Goal: Task Accomplishment & Management: Complete application form

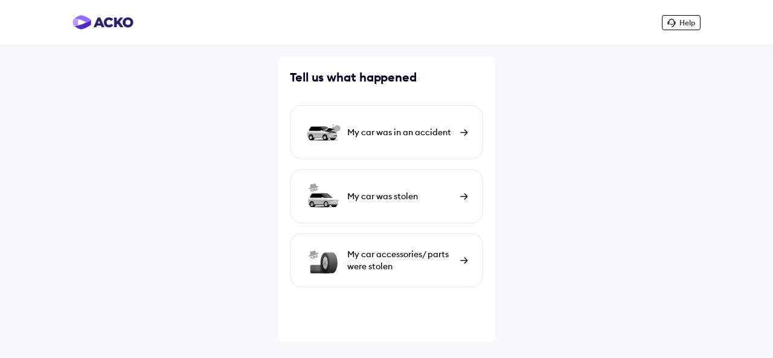
click at [407, 133] on div "My car was in an accident" at bounding box center [400, 132] width 107 height 12
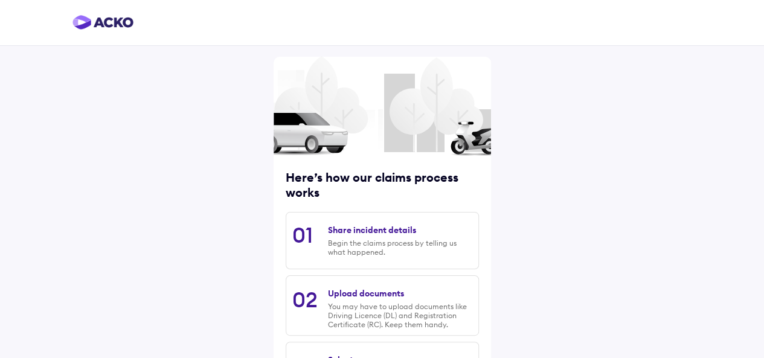
scroll to position [184, 0]
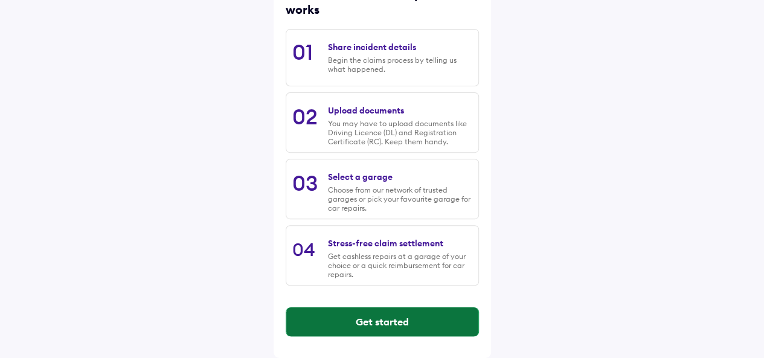
click at [375, 321] on button "Get started" at bounding box center [382, 322] width 192 height 29
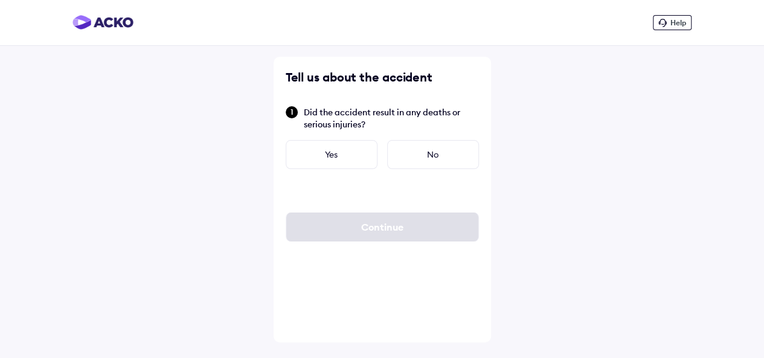
scroll to position [0, 0]
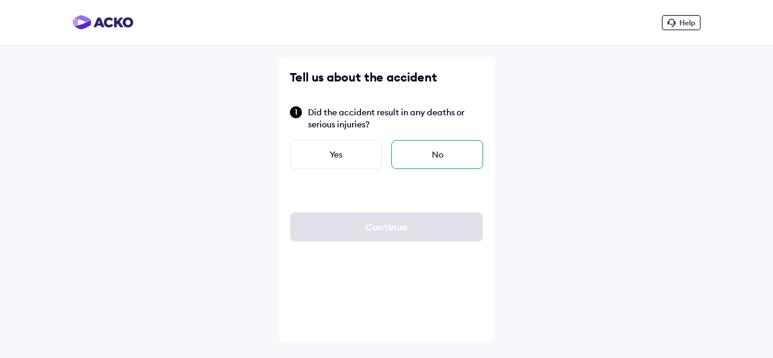
click at [431, 157] on div "No" at bounding box center [438, 154] width 92 height 29
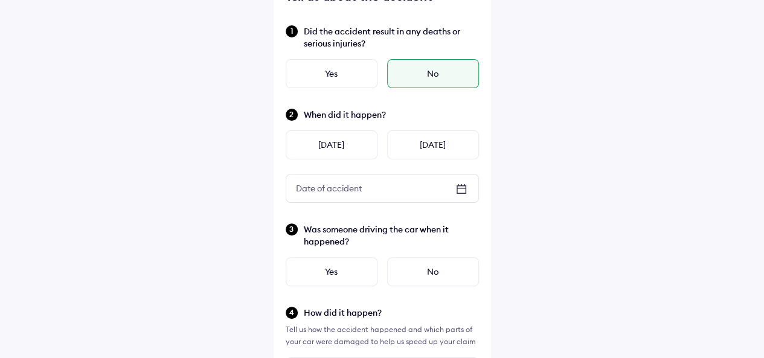
scroll to position [106, 0]
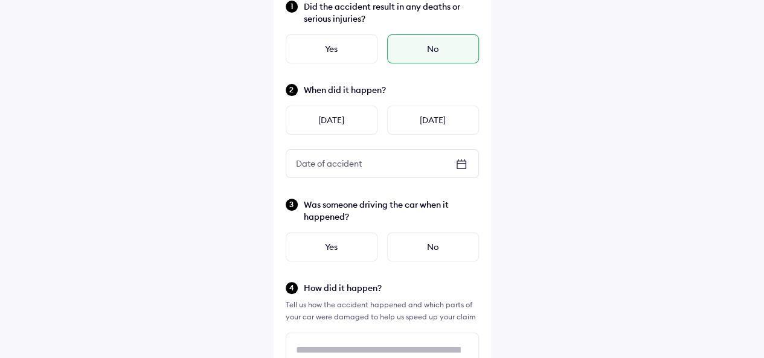
click at [460, 163] on icon at bounding box center [461, 164] width 15 height 15
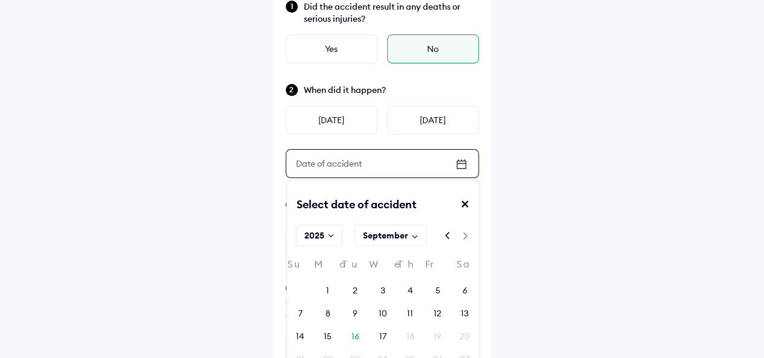
click at [411, 234] on rect at bounding box center [415, 236] width 11 height 11
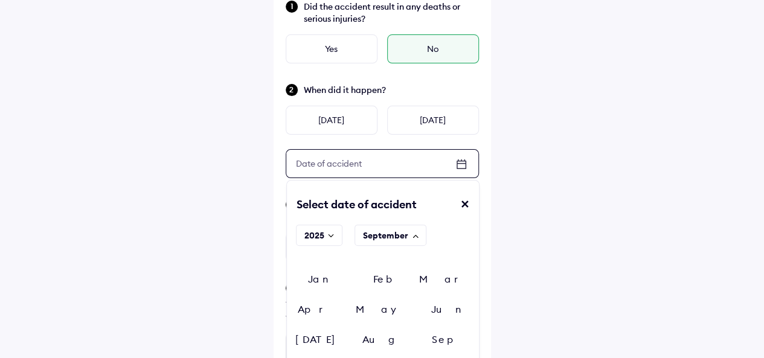
click at [415, 331] on div "Aug" at bounding box center [383, 340] width 64 height 18
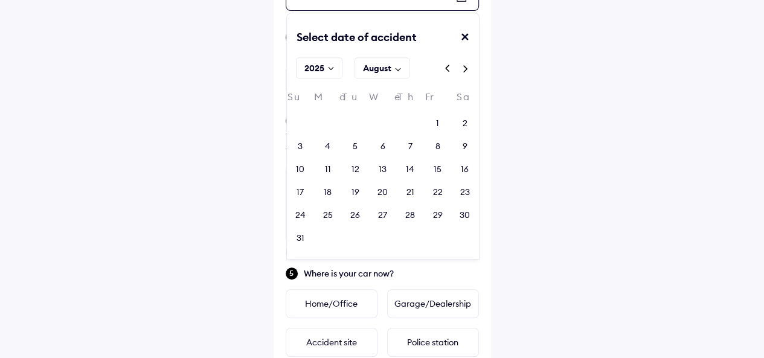
scroll to position [277, 0]
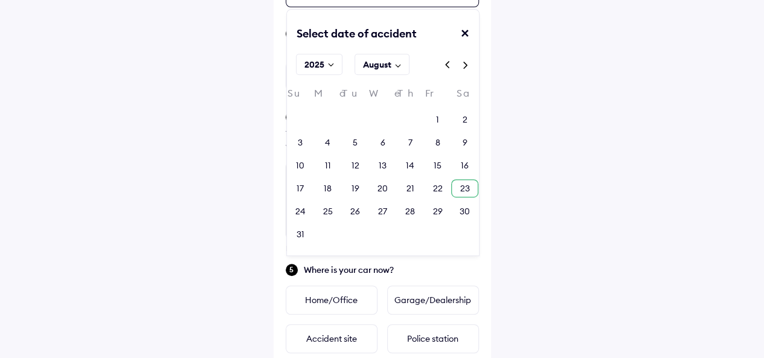
click at [466, 191] on div "23" at bounding box center [465, 188] width 10 height 12
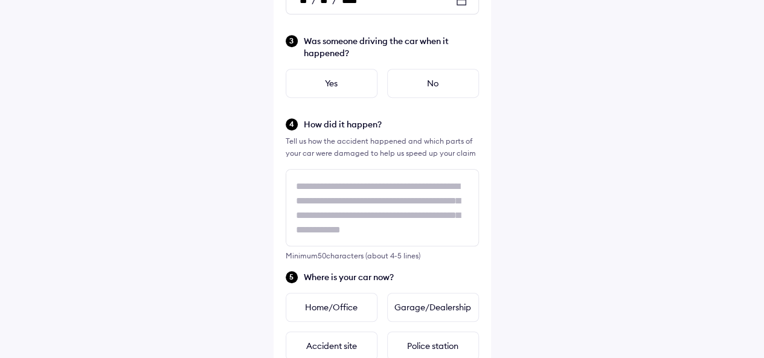
scroll to position [353, 0]
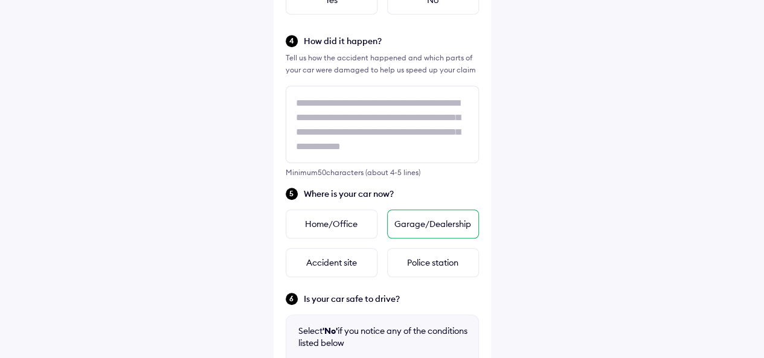
click at [425, 223] on div "Garage/Dealership" at bounding box center [433, 224] width 92 height 29
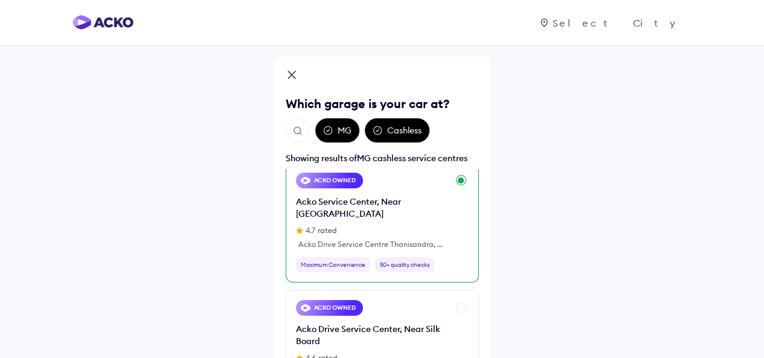
scroll to position [7, 0]
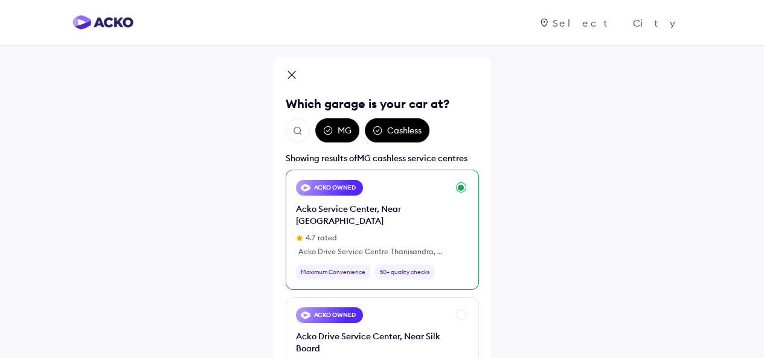
click at [360, 210] on div "Acko Service Center, Near [GEOGRAPHIC_DATA]" at bounding box center [372, 215] width 152 height 24
click at [341, 265] on div "Maximum Convenience" at bounding box center [333, 272] width 74 height 15
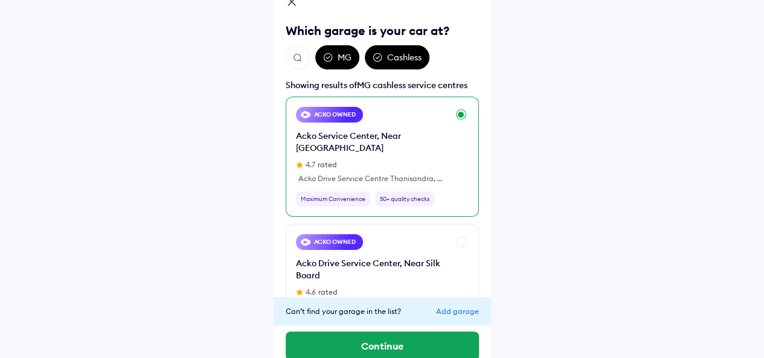
scroll to position [88, 0]
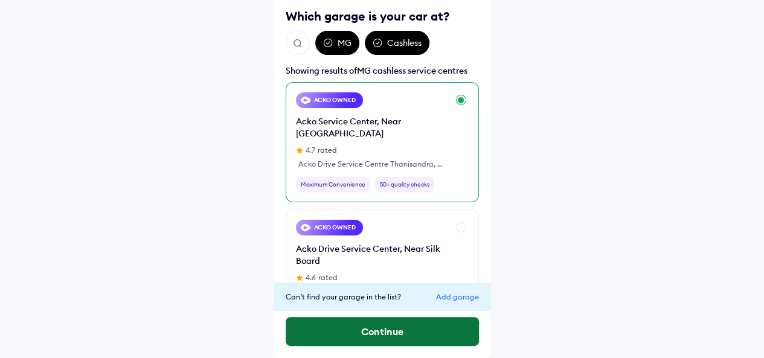
click at [377, 334] on button "Continue" at bounding box center [382, 331] width 193 height 29
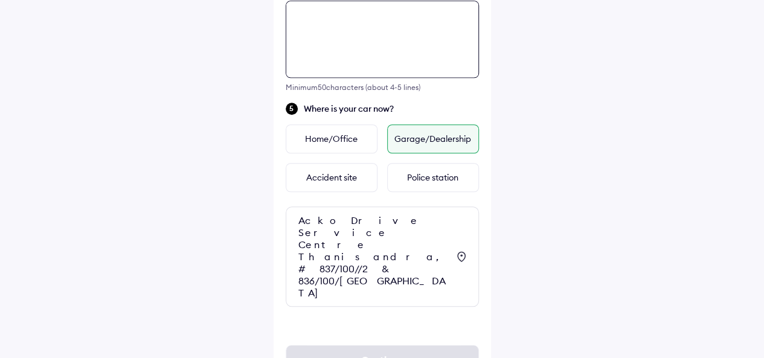
scroll to position [439, 0]
click at [361, 80] on div "Minimum 50 characters (about 4-5 lines)" at bounding box center [382, 45] width 193 height 91
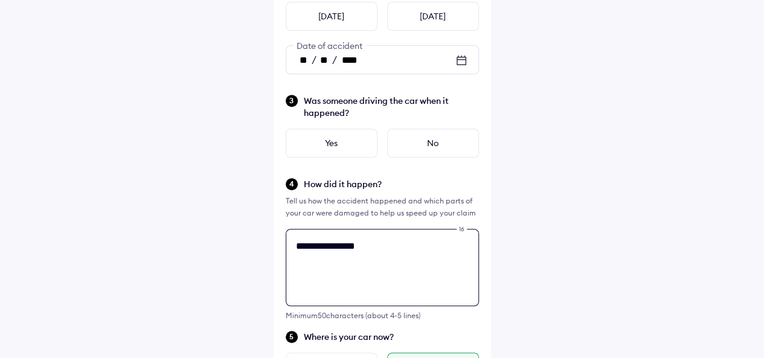
scroll to position [208, 0]
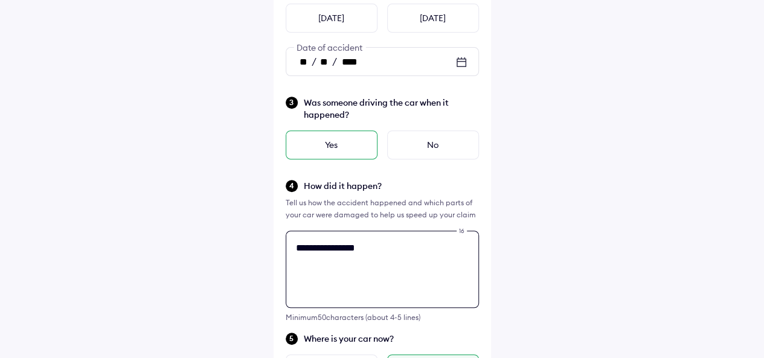
type textarea "**********"
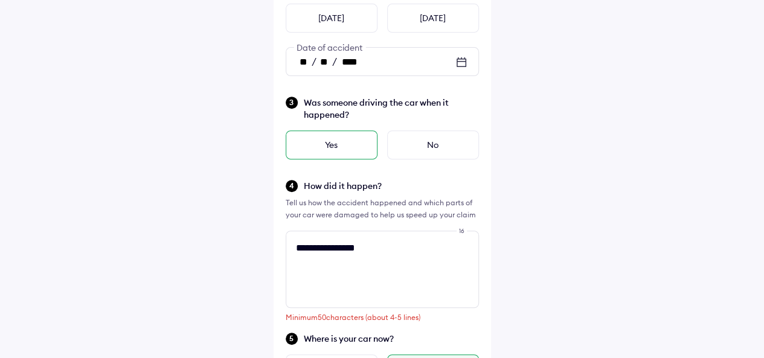
click at [335, 143] on div "Yes" at bounding box center [332, 145] width 92 height 29
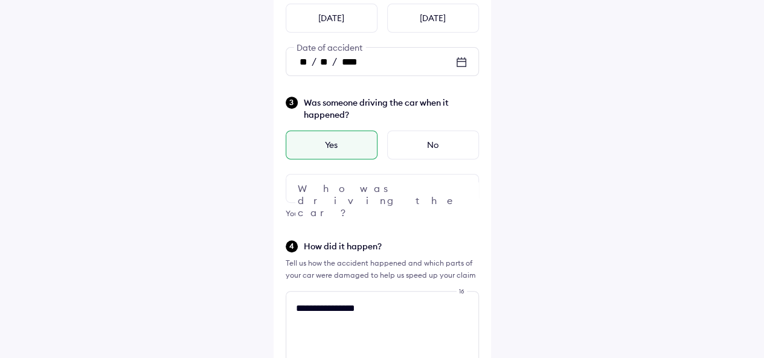
click at [463, 184] on img at bounding box center [461, 188] width 15 height 15
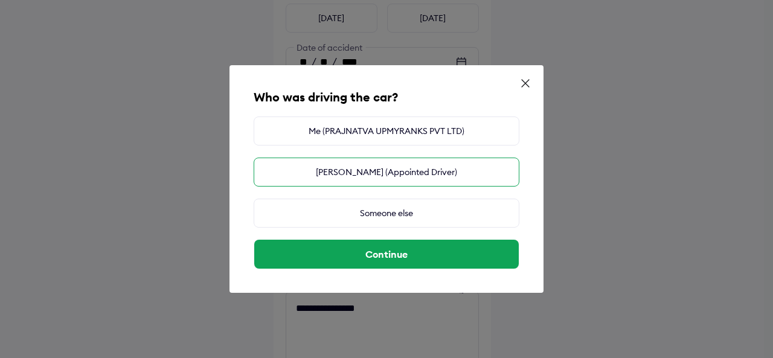
click at [383, 176] on div "[PERSON_NAME] (Appointed Driver)" at bounding box center [387, 172] width 266 height 29
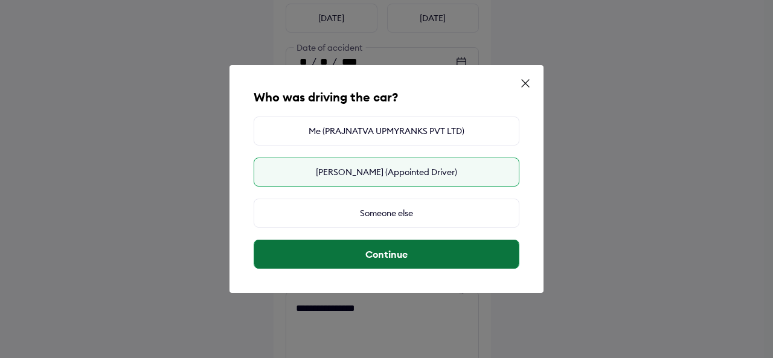
click at [387, 257] on button "Continue" at bounding box center [386, 254] width 265 height 29
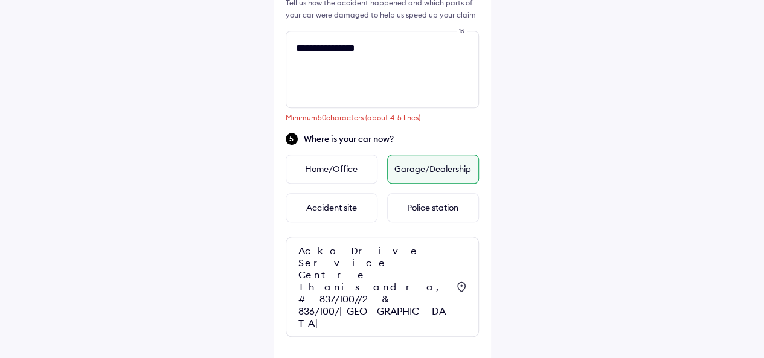
scroll to position [502, 0]
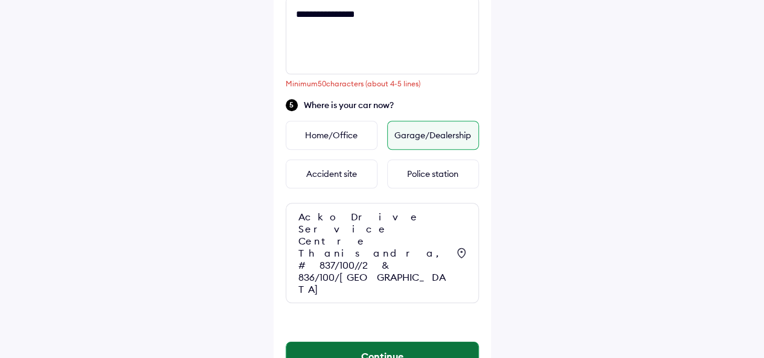
click at [392, 342] on button "Continue" at bounding box center [382, 356] width 192 height 29
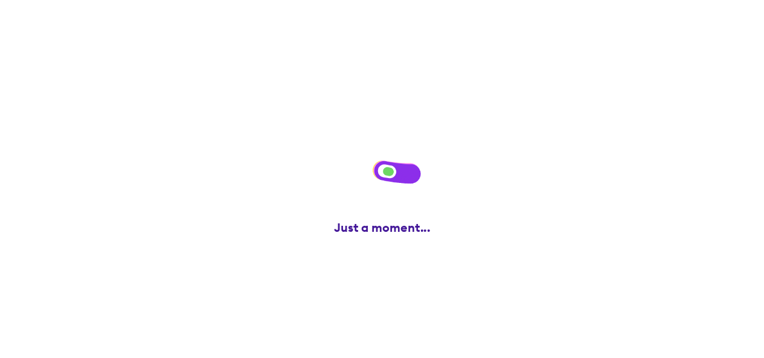
scroll to position [0, 0]
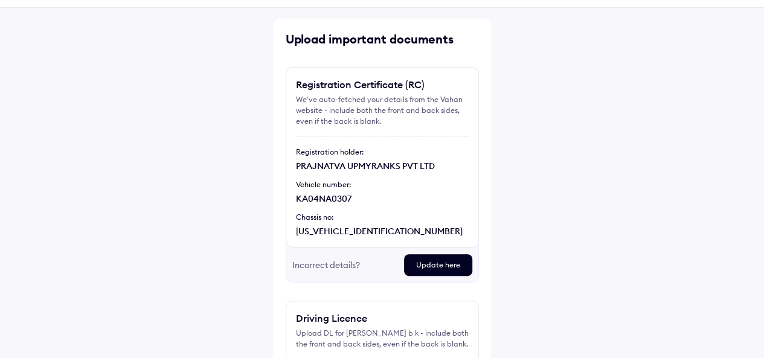
scroll to position [170, 0]
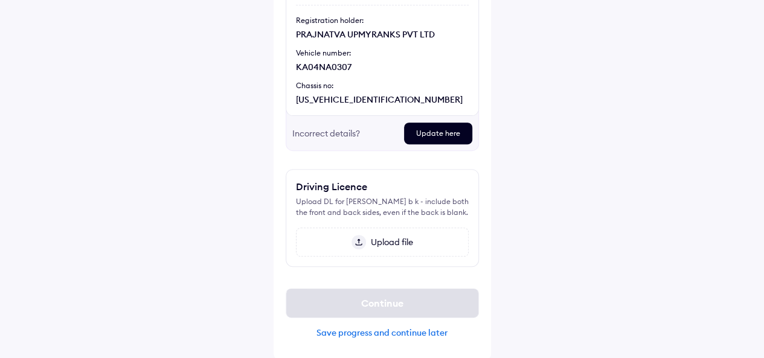
click at [439, 132] on div "Update here" at bounding box center [438, 134] width 68 height 22
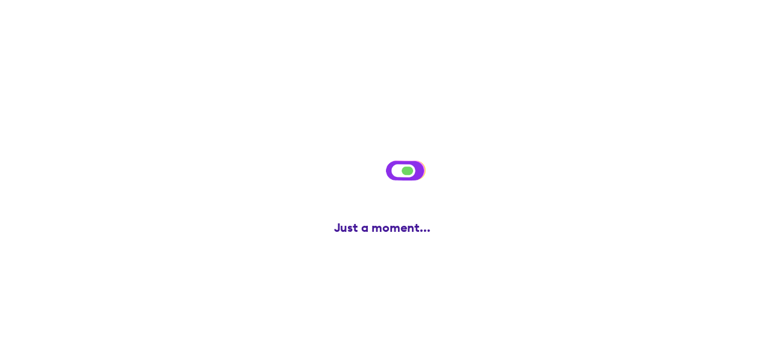
scroll to position [0, 0]
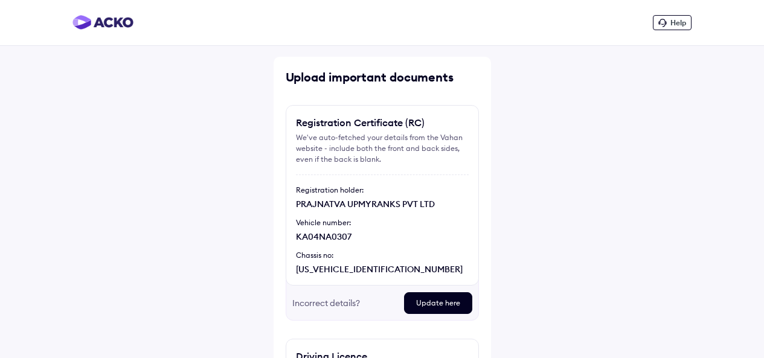
scroll to position [170, 0]
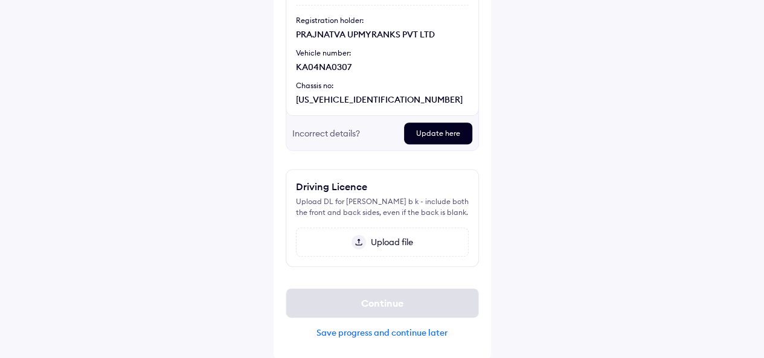
click at [379, 240] on span "Upload file" at bounding box center [389, 242] width 47 height 11
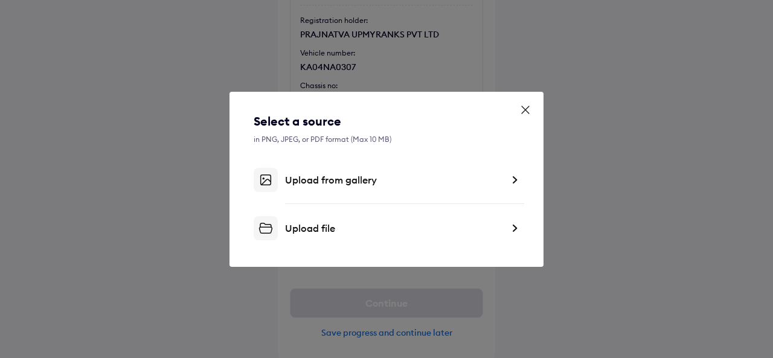
click at [358, 182] on div "Upload from gallery" at bounding box center [394, 180] width 218 height 12
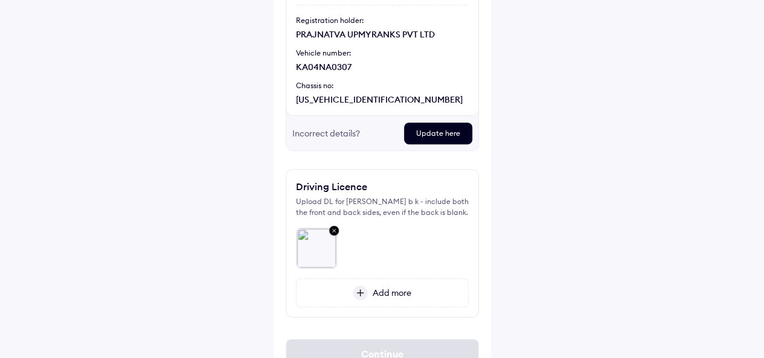
scroll to position [221, 0]
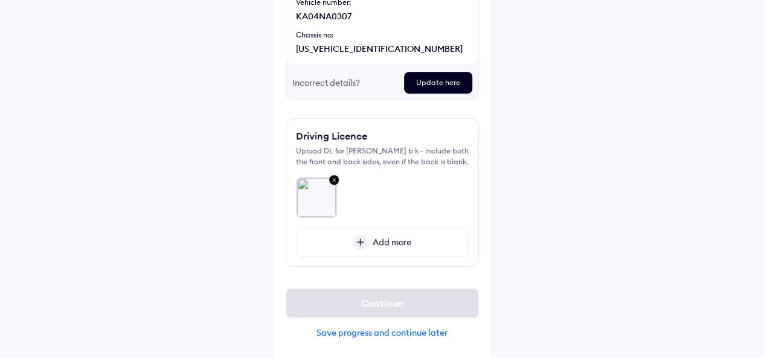
click at [401, 245] on span "Add more" at bounding box center [390, 242] width 44 height 11
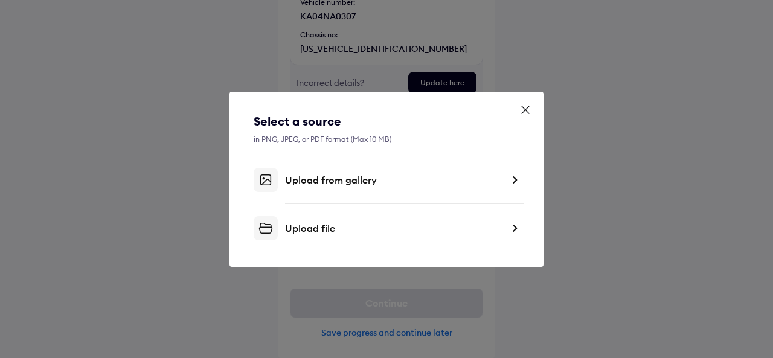
click at [344, 187] on div "Upload from gallery" at bounding box center [387, 180] width 266 height 24
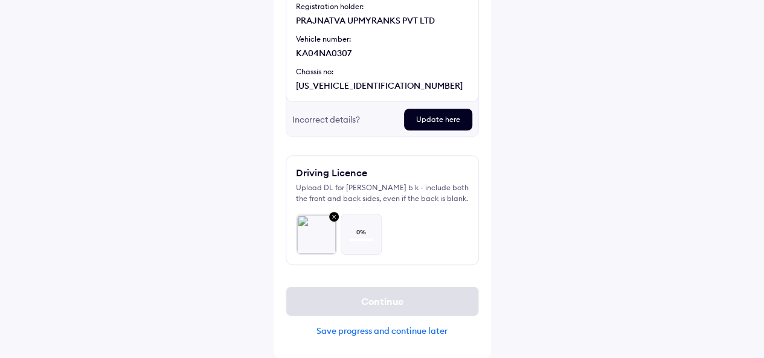
scroll to position [182, 0]
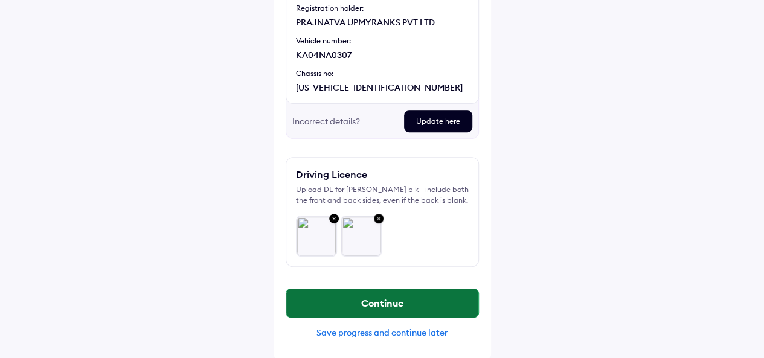
click at [400, 297] on button "Continue" at bounding box center [382, 303] width 192 height 29
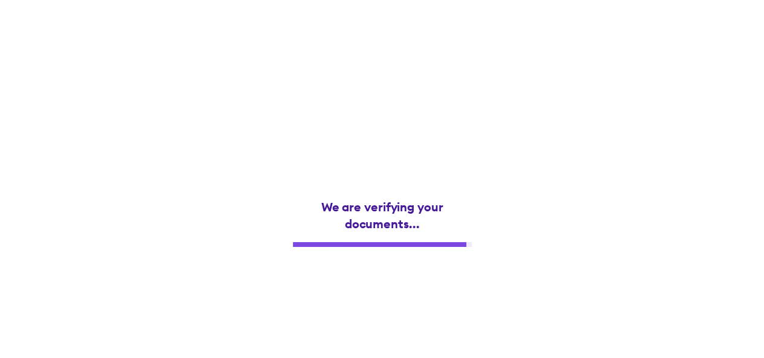
scroll to position [0, 0]
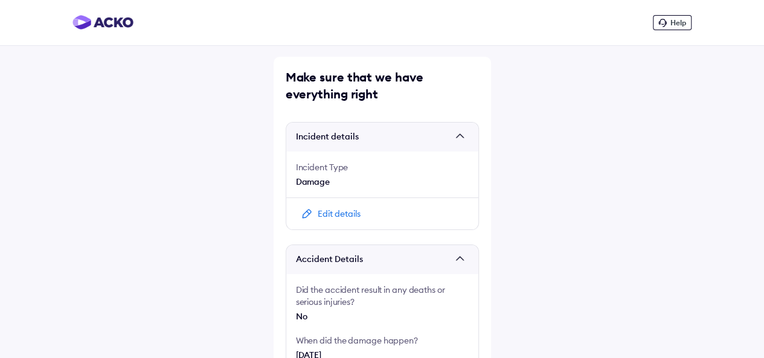
click at [353, 211] on div "Edit details" at bounding box center [339, 214] width 43 height 12
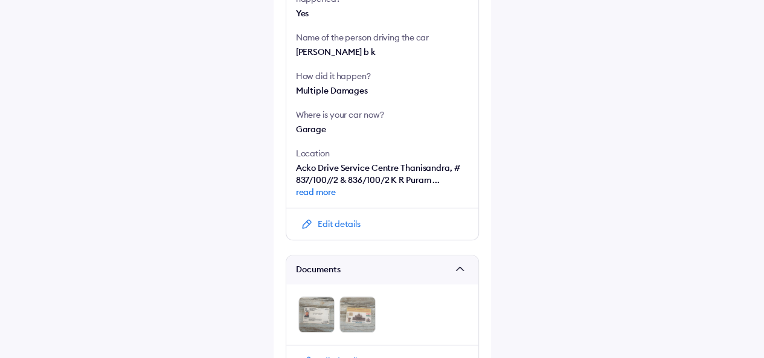
scroll to position [485, 0]
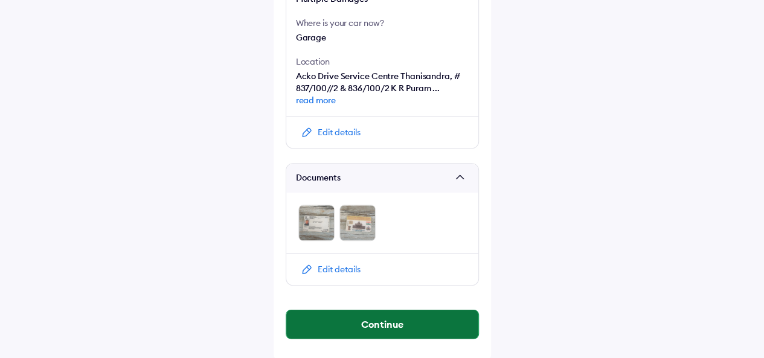
click at [379, 324] on button "Continue" at bounding box center [382, 324] width 192 height 29
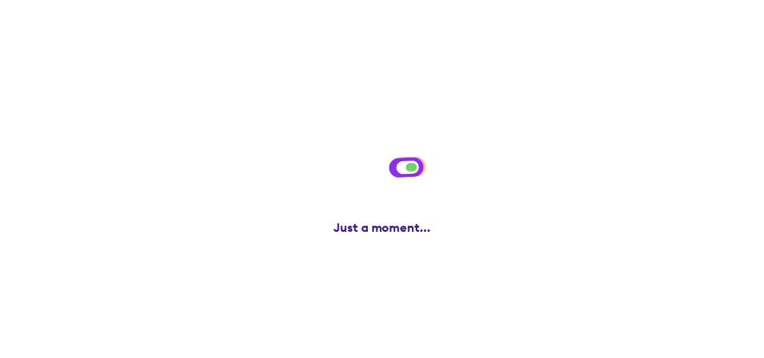
scroll to position [0, 0]
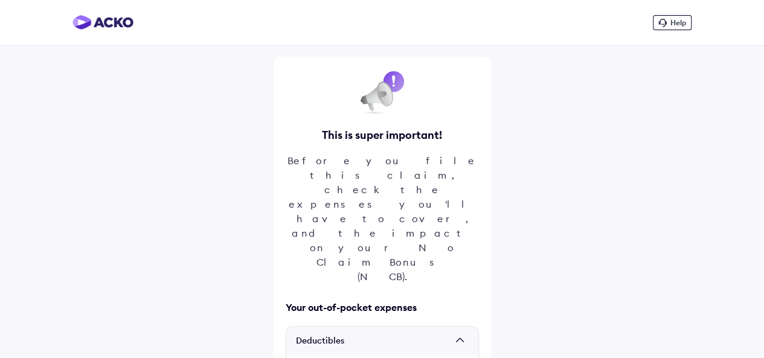
scroll to position [118, 0]
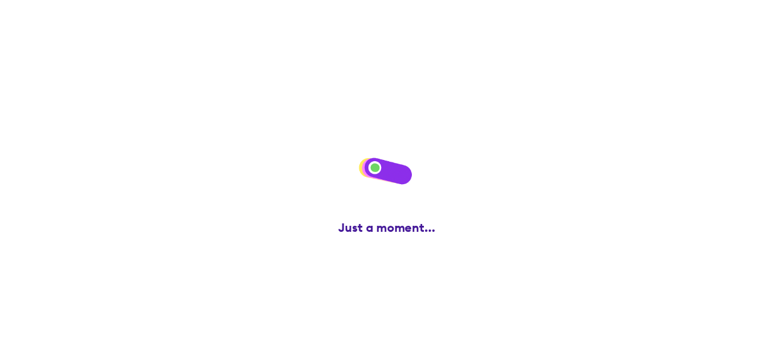
scroll to position [0, 0]
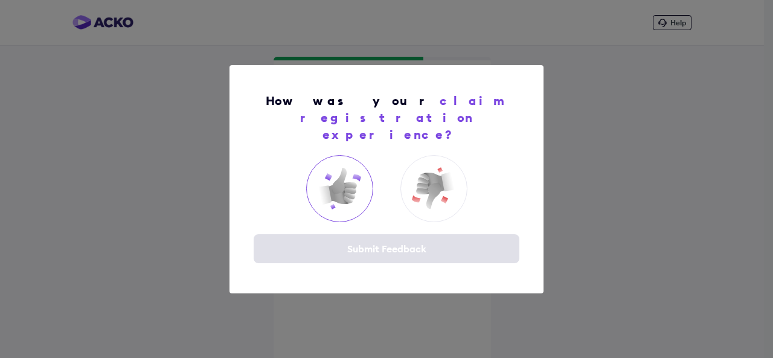
click at [337, 187] on img at bounding box center [339, 188] width 48 height 48
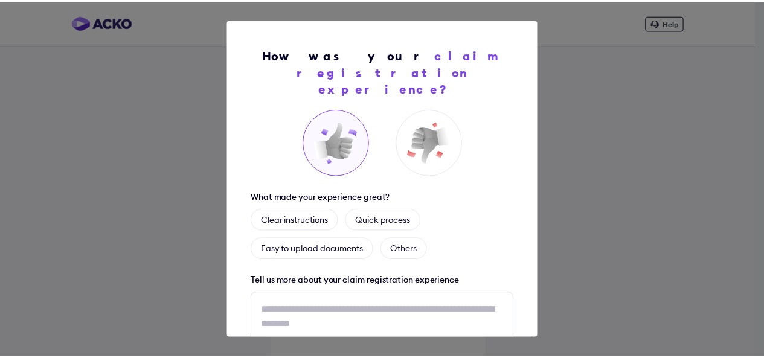
scroll to position [99, 0]
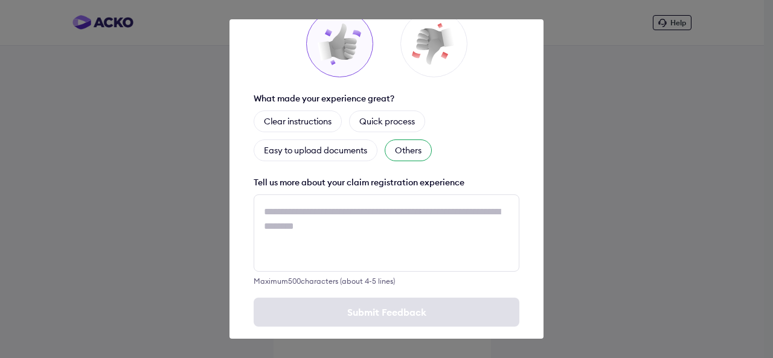
click at [409, 140] on div "Others" at bounding box center [408, 151] width 47 height 22
click at [434, 148] on icon at bounding box center [431, 150] width 5 height 5
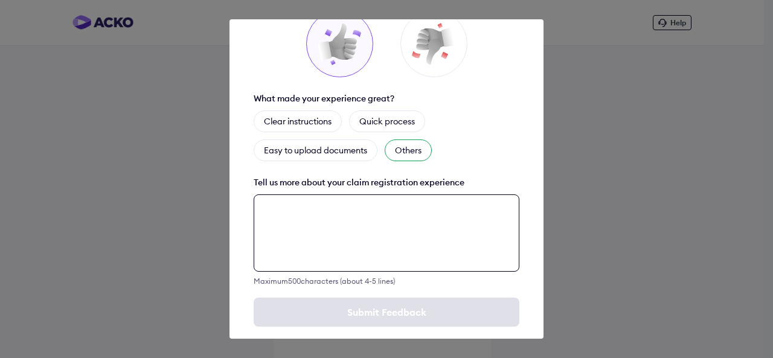
click at [370, 208] on textarea at bounding box center [387, 233] width 266 height 77
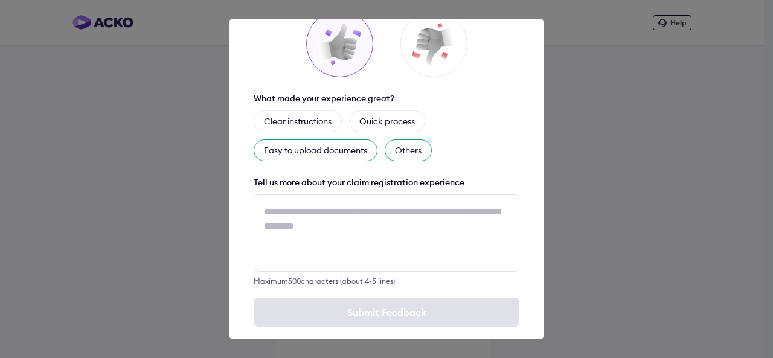
click at [335, 140] on div "Easy to upload documents" at bounding box center [316, 151] width 124 height 22
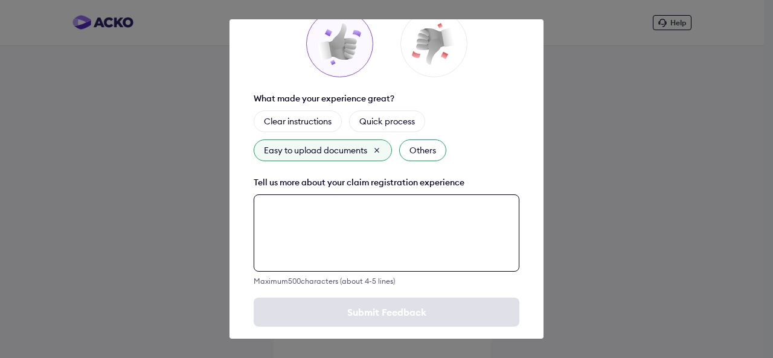
click at [394, 207] on textarea at bounding box center [387, 233] width 266 height 77
click at [398, 213] on textarea at bounding box center [387, 233] width 266 height 77
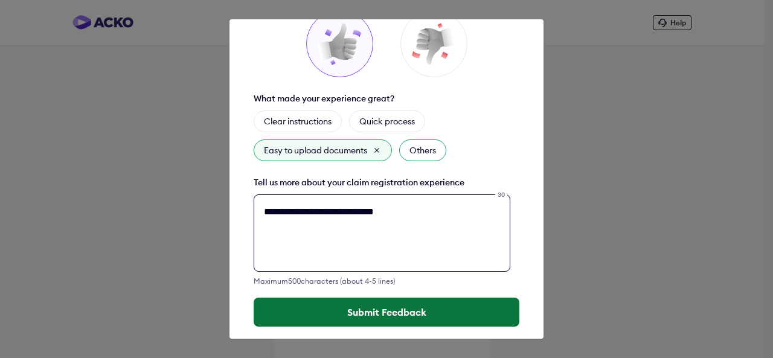
type textarea "**********"
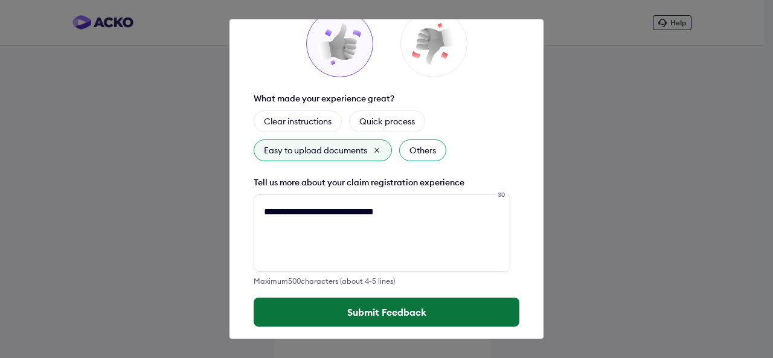
click at [383, 299] on button "Submit Feedback" at bounding box center [387, 312] width 266 height 29
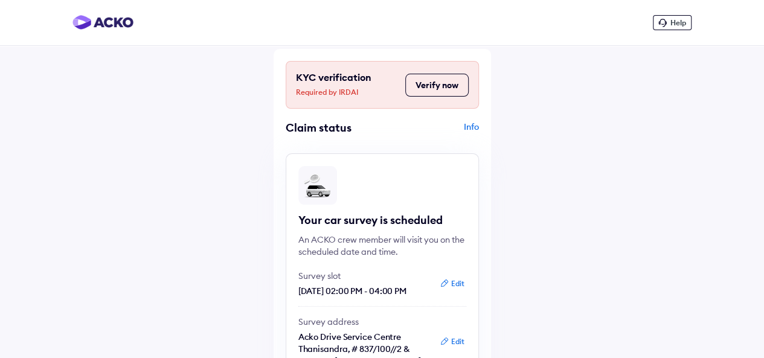
click at [450, 86] on button "Verify now" at bounding box center [436, 85] width 63 height 23
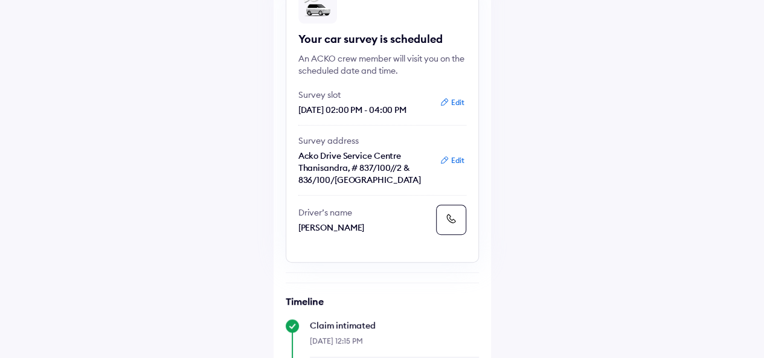
click at [457, 161] on button "Edit" at bounding box center [452, 161] width 32 height 12
